Goal: Complete application form

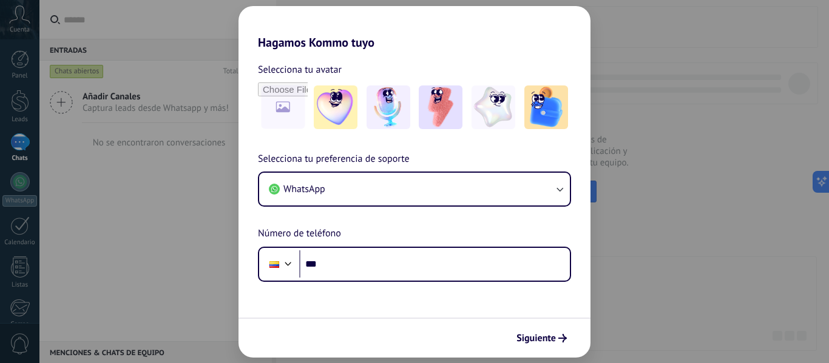
click at [688, 276] on div "Hagamos Kommo tuyo Selecciona tu avatar Selecciona tu preferencia de soporte Wh…" at bounding box center [414, 181] width 829 height 363
click at [569, 340] on button "Siguiente" at bounding box center [541, 338] width 61 height 21
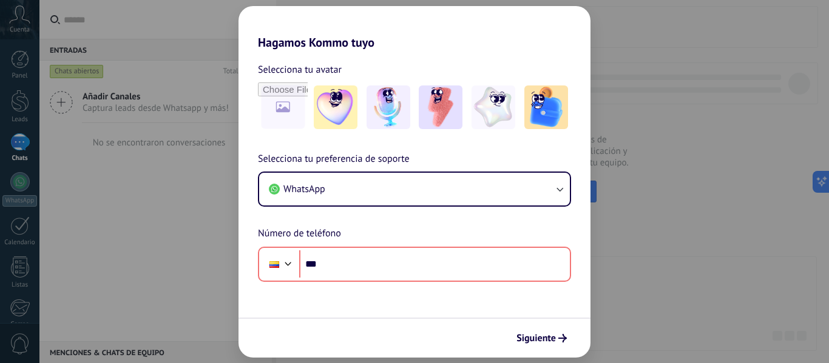
click at [671, 277] on div "Hagamos Kommo tuyo Selecciona tu avatar Selecciona tu preferencia de soporte Wh…" at bounding box center [414, 181] width 829 height 363
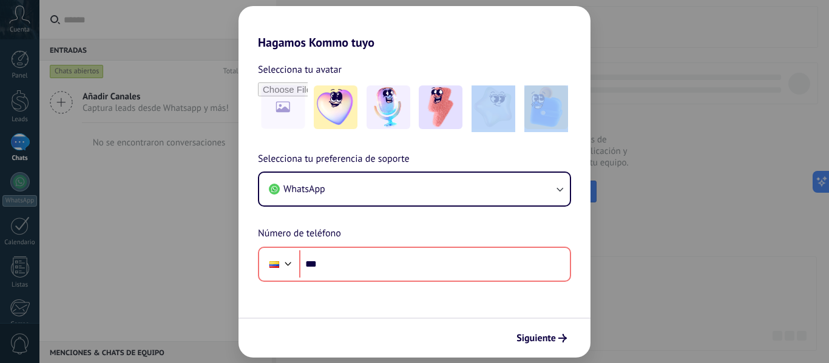
click at [671, 277] on div "Hagamos Kommo tuyo Selecciona tu avatar Selecciona tu preferencia de soporte Wh…" at bounding box center [414, 181] width 829 height 363
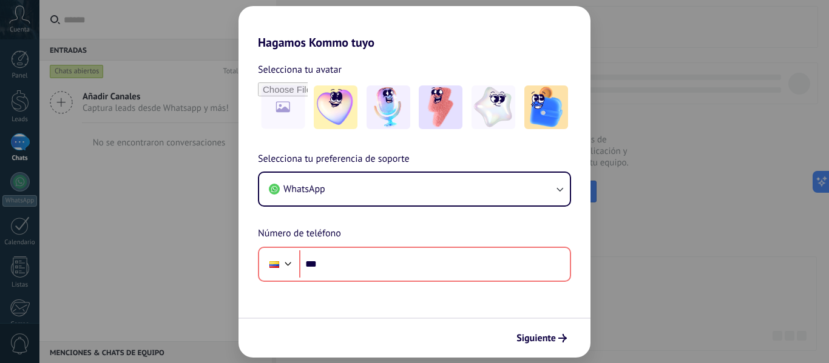
click at [122, 45] on div "Hagamos Kommo tuyo Selecciona tu avatar Selecciona tu preferencia de soporte Wh…" at bounding box center [414, 181] width 829 height 363
